Goal: Use online tool/utility: Use online tool/utility

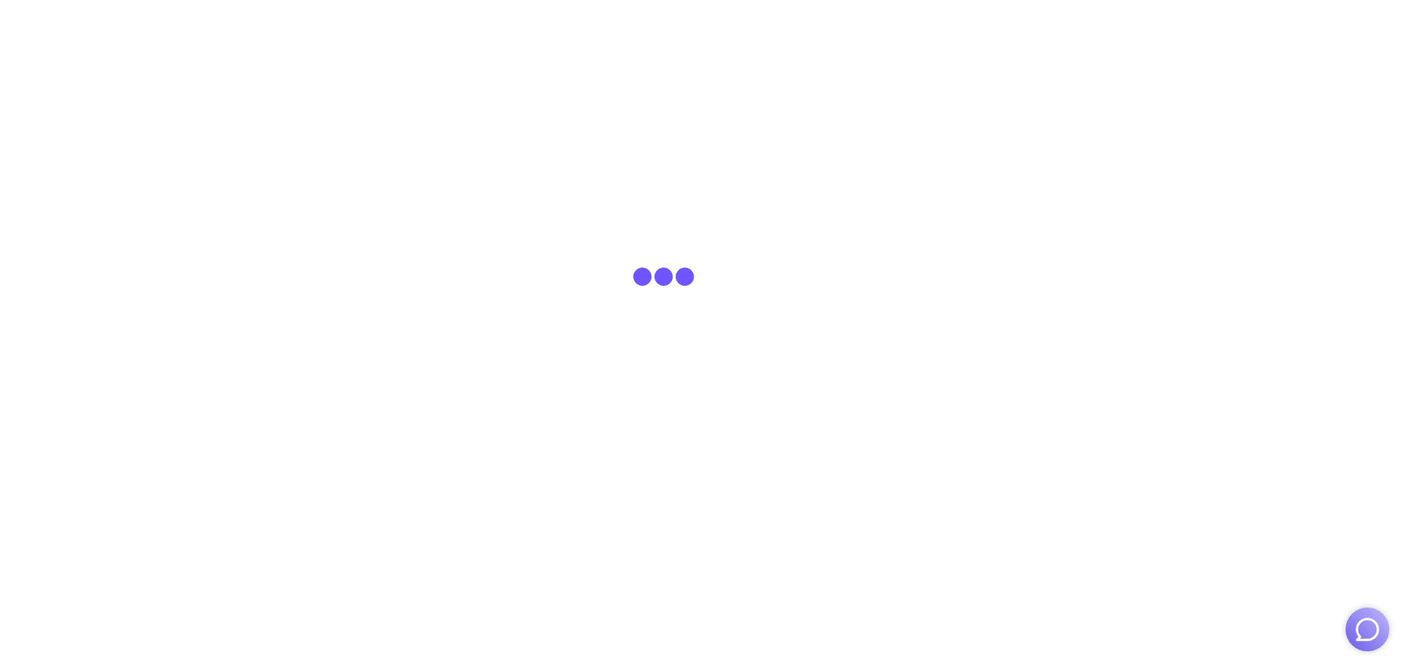
click at [1360, 621] on img "button" at bounding box center [1368, 630] width 28 height 28
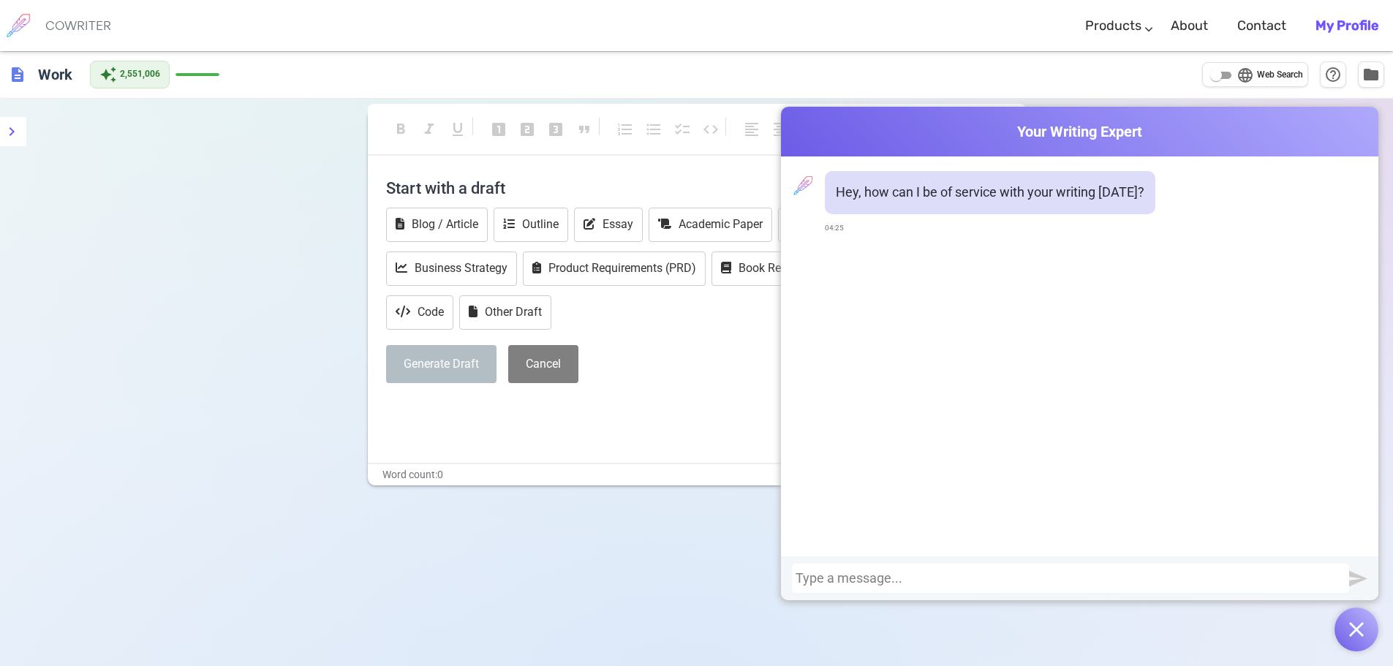
click at [833, 578] on div at bounding box center [1071, 578] width 550 height 15
click at [1229, 75] on input "language Web Search" at bounding box center [1216, 76] width 53 height 18
checkbox input "true"
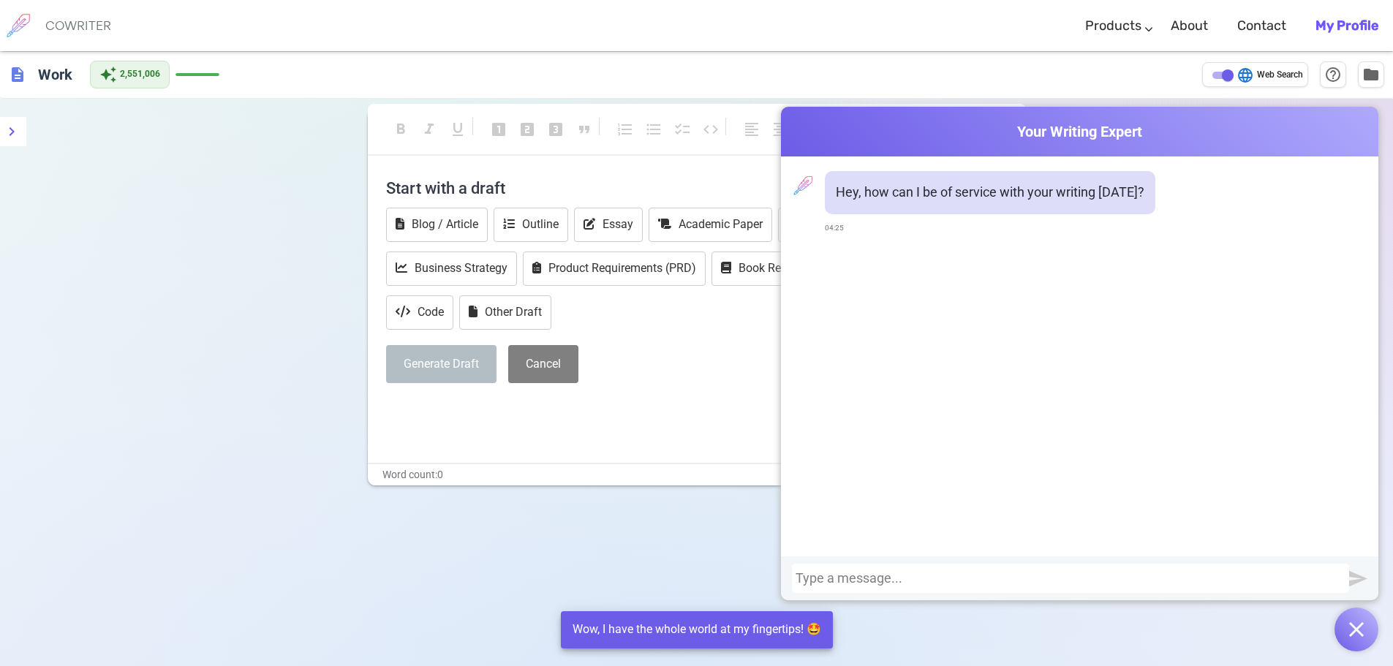
click at [973, 577] on div at bounding box center [1071, 578] width 550 height 15
paste div
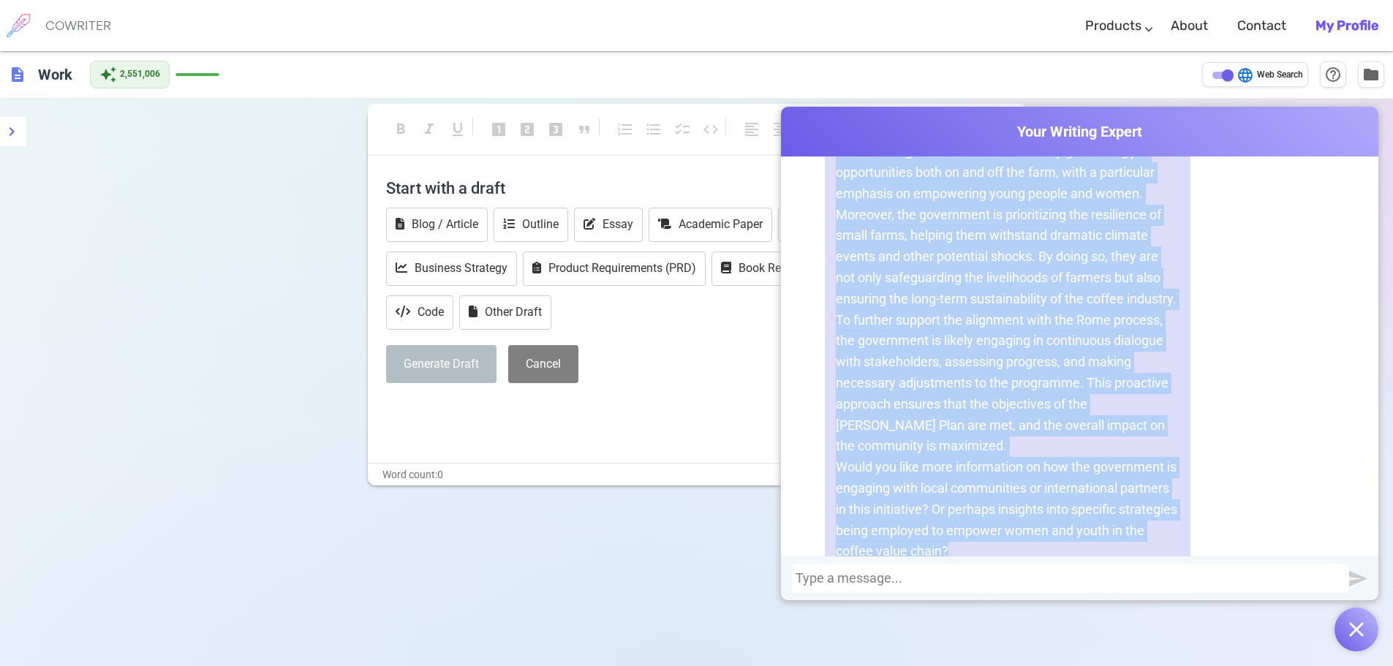
scroll to position [893, 0]
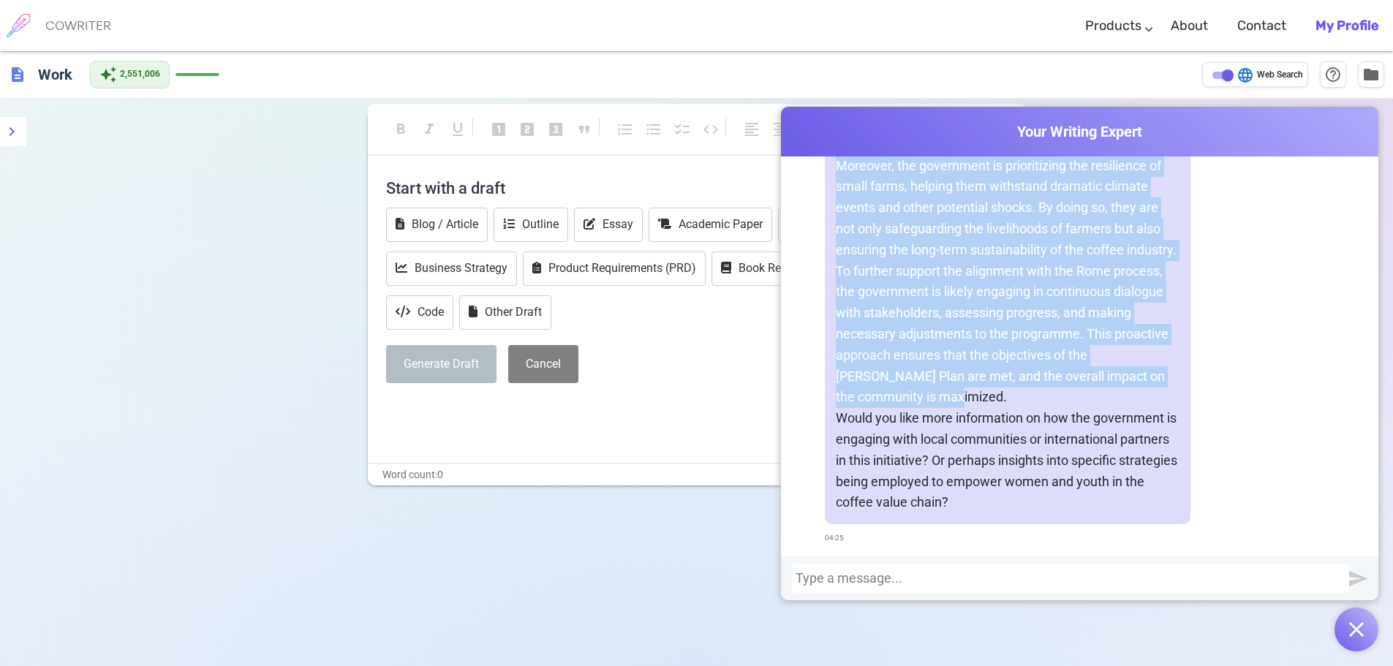
drag, startPoint x: 837, startPoint y: 235, endPoint x: 1010, endPoint y: 388, distance: 230.1
click at [1010, 388] on div "The host government is actively facilitating the commitment to the implementati…" at bounding box center [1008, 124] width 366 height 801
copy div "The host government is actively facilitating the commitment to the implementati…"
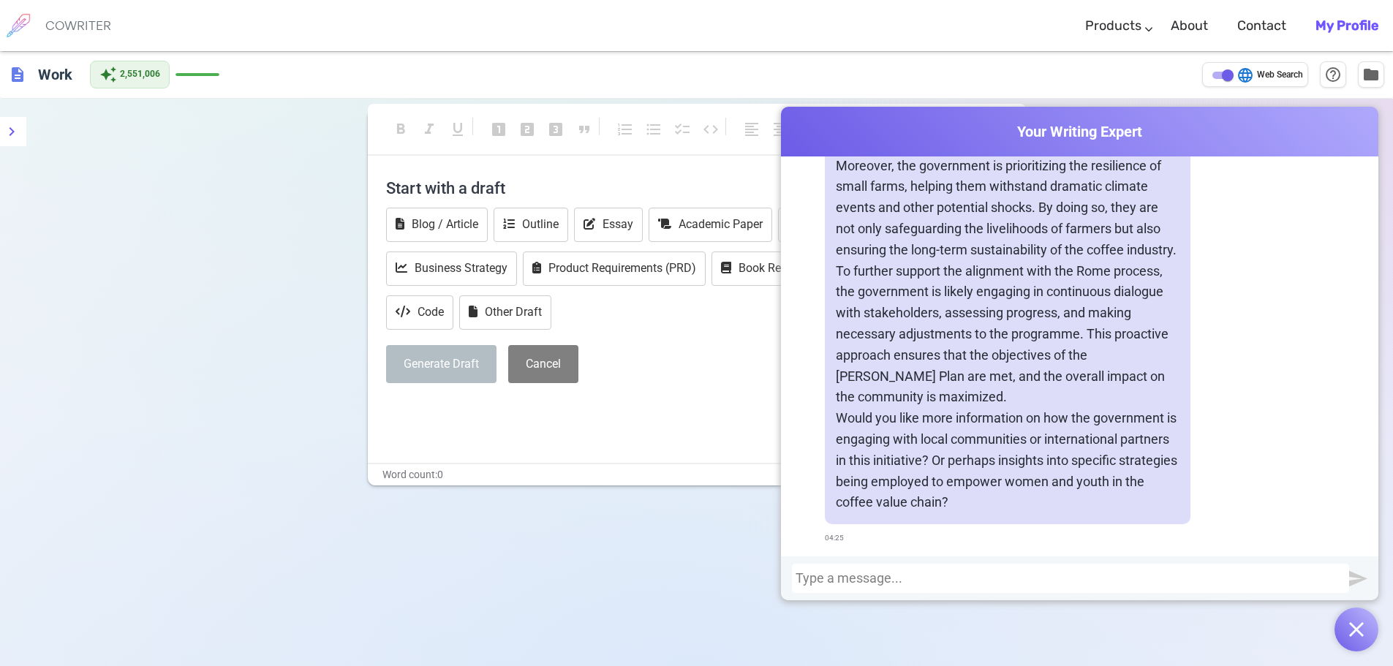
click at [974, 578] on div at bounding box center [1071, 578] width 550 height 15
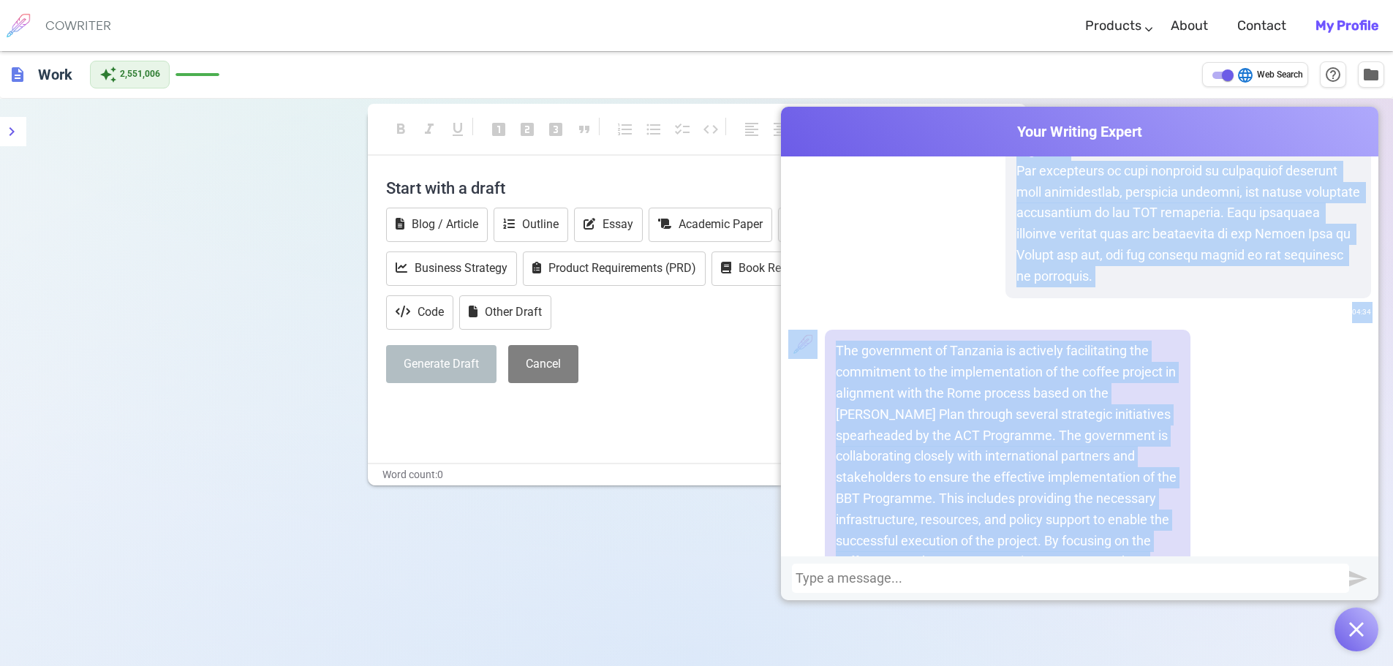
scroll to position [1679, 0]
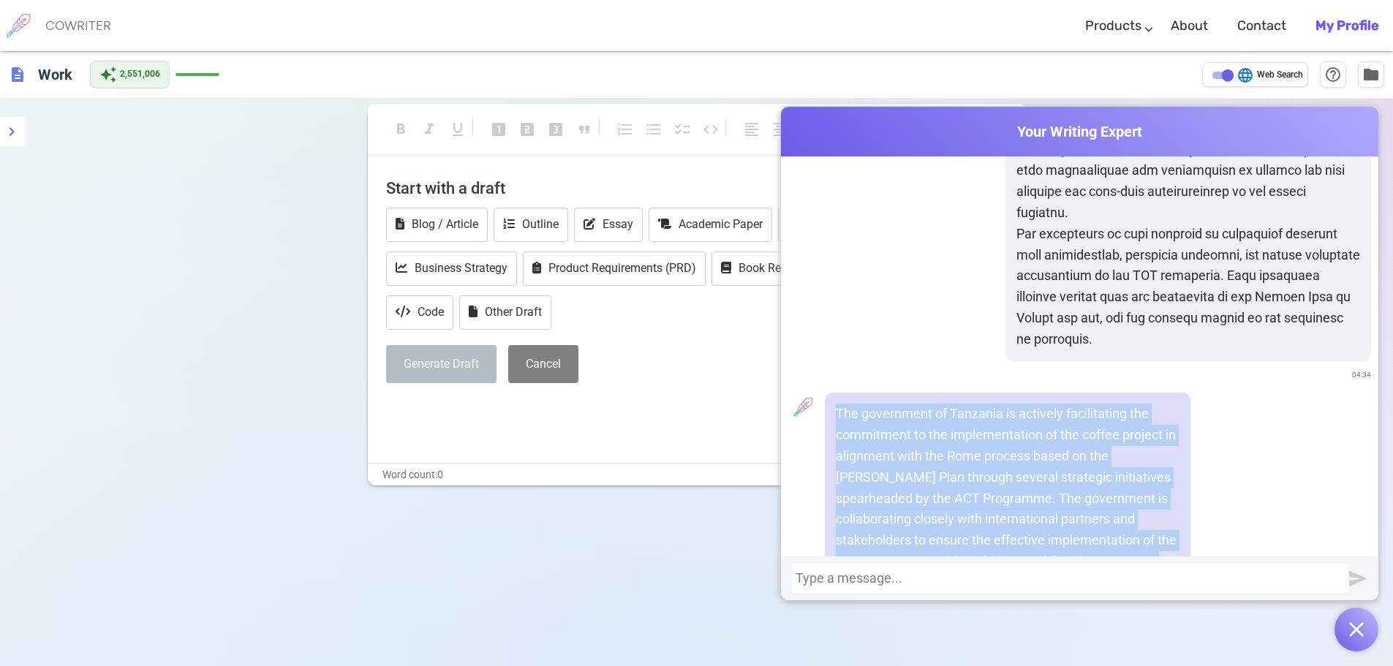
drag, startPoint x: 901, startPoint y: 435, endPoint x: 846, endPoint y: 401, distance: 64.3
copy div "The government of Tanzania is actively facilitating the commitment to the imple…"
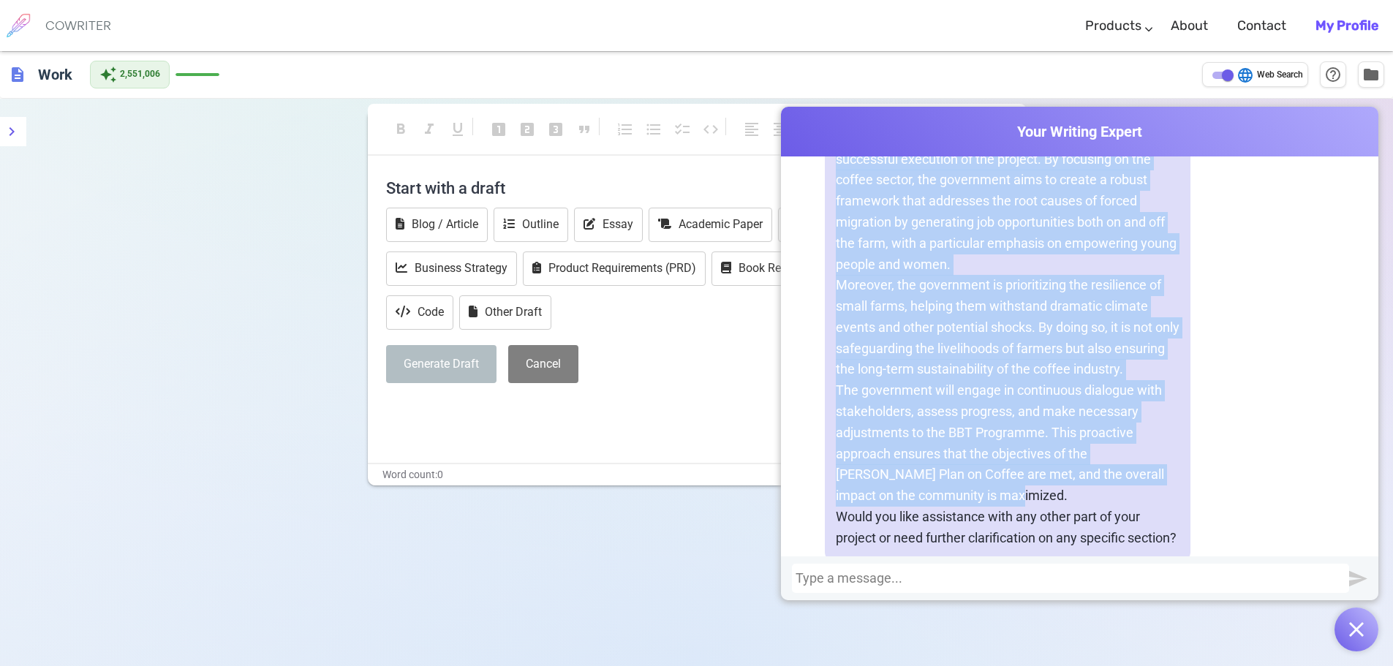
scroll to position [2159, 0]
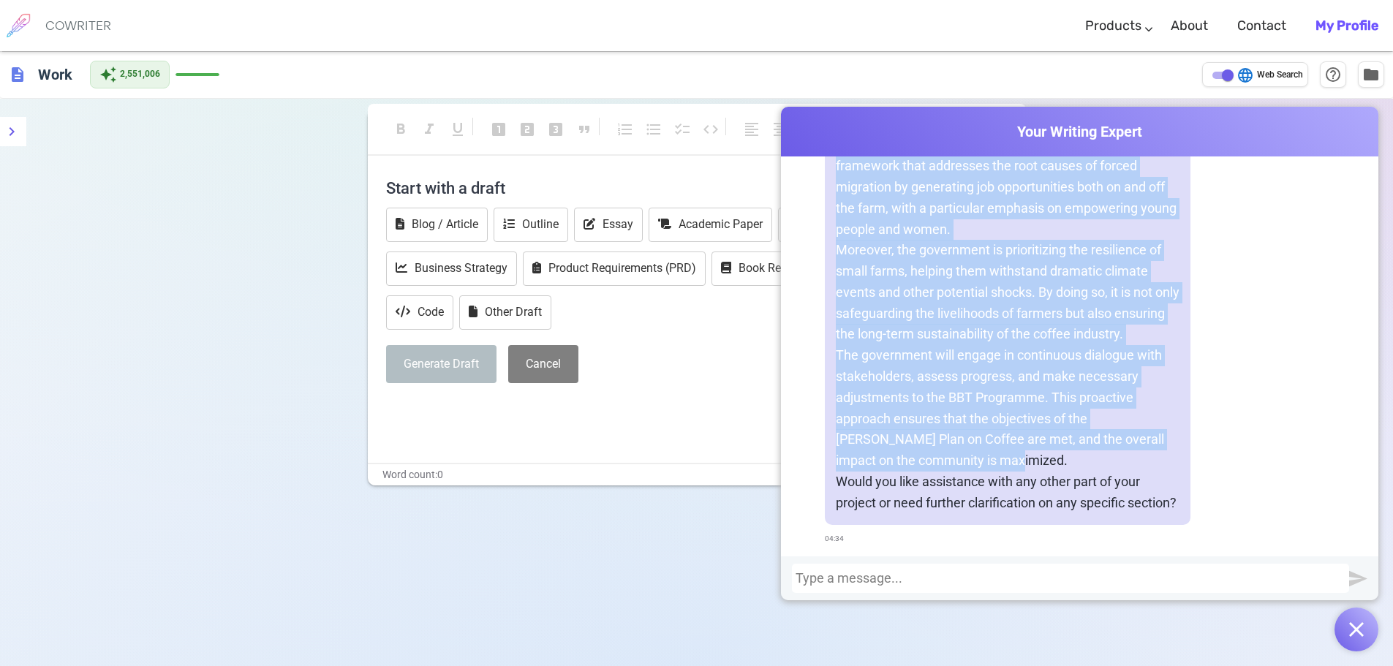
click at [1162, 317] on p "Moreover, the government is prioritizing the resilience of small farms, helping…" at bounding box center [1008, 292] width 344 height 105
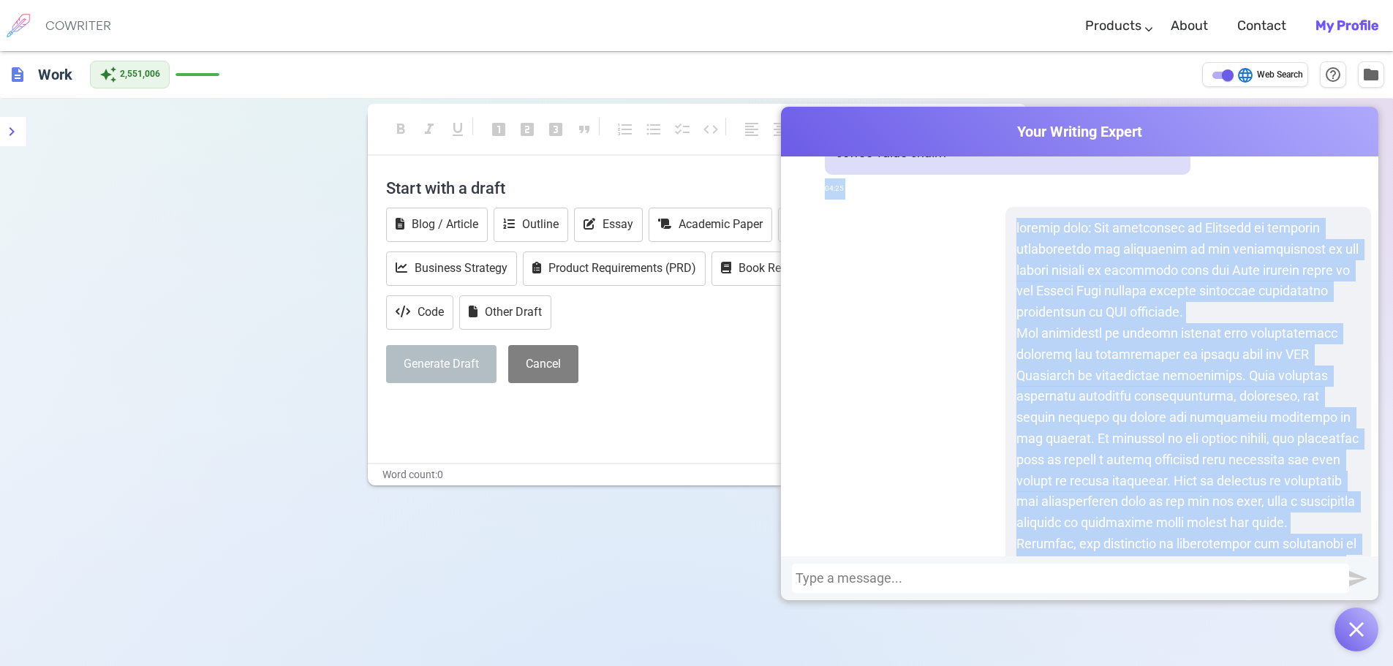
scroll to position [1242, 0]
drag, startPoint x: 1190, startPoint y: 452, endPoint x: 1080, endPoint y: 239, distance: 239.4
click at [1080, 239] on p at bounding box center [1189, 503] width 344 height 569
copy p "The government of Tanzania is actively facilitating the commitment to the imple…"
